Goal: Transaction & Acquisition: Subscribe to service/newsletter

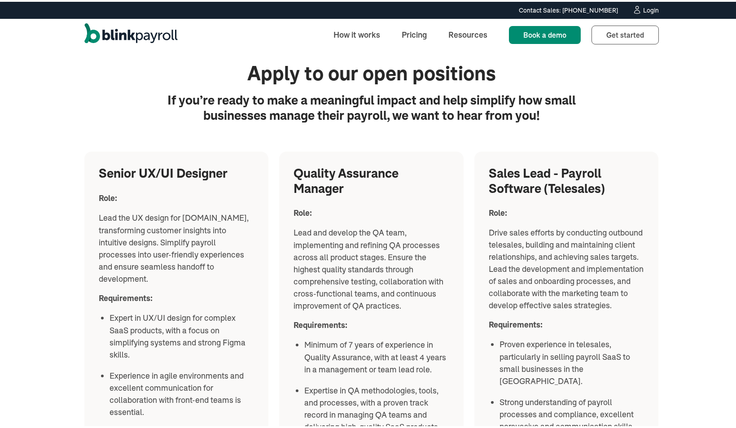
click at [159, 35] on img "home" at bounding box center [130, 33] width 93 height 23
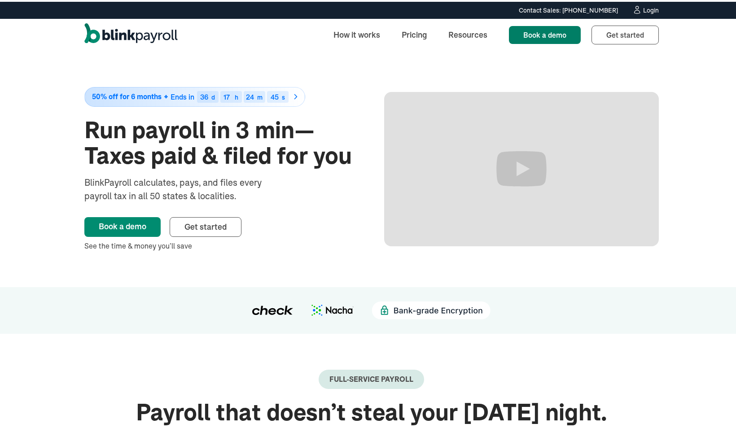
click at [551, 35] on span "Book a demo" at bounding box center [544, 33] width 43 height 9
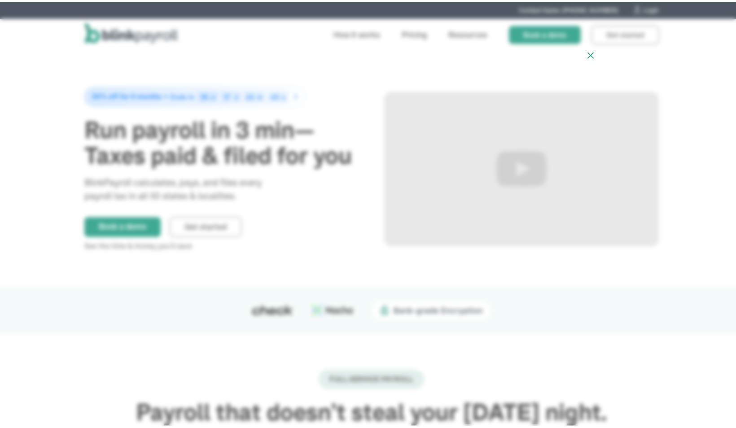
click at [585, 53] on icon at bounding box center [590, 53] width 11 height 11
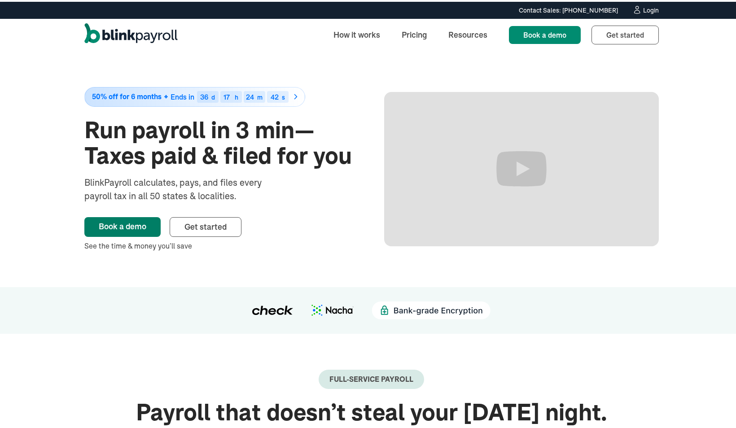
click at [137, 227] on link "Book a demo" at bounding box center [122, 225] width 76 height 20
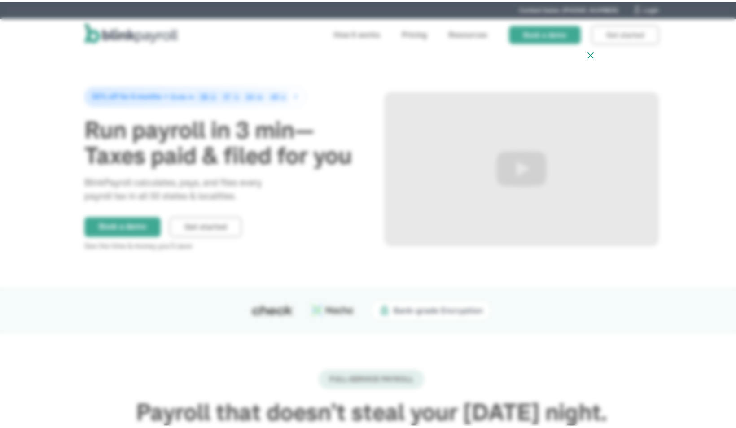
click at [585, 57] on icon at bounding box center [590, 53] width 11 height 11
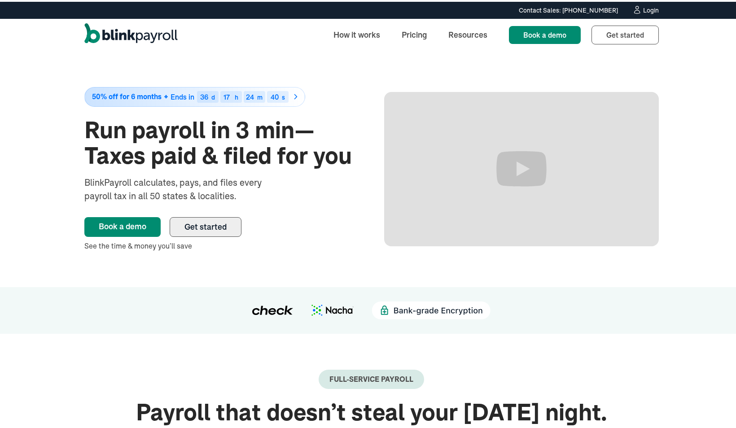
click at [205, 226] on span "Get started" at bounding box center [205, 225] width 42 height 10
